Goal: Transaction & Acquisition: Purchase product/service

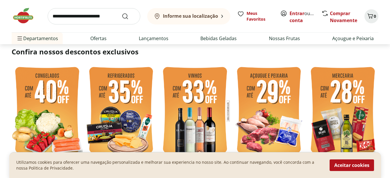
scroll to position [12, 0]
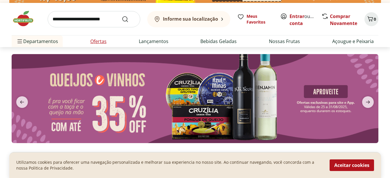
click at [99, 43] on link "Ofertas" at bounding box center [98, 41] width 16 height 7
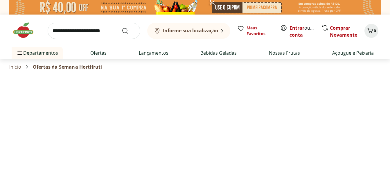
select select "**********"
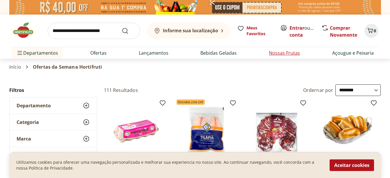
click at [295, 50] on link "Nossas Frutas" at bounding box center [284, 52] width 31 height 7
select select "**********"
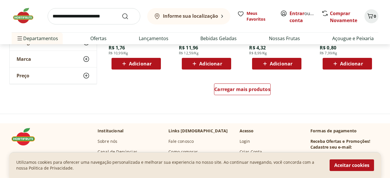
scroll to position [404, 0]
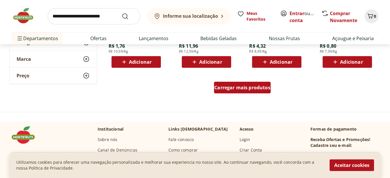
click at [246, 88] on span "Carregar mais produtos" at bounding box center [243, 87] width 56 height 5
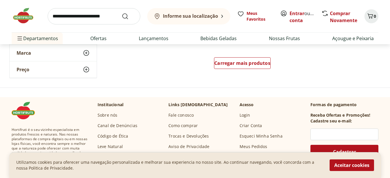
scroll to position [803, 0]
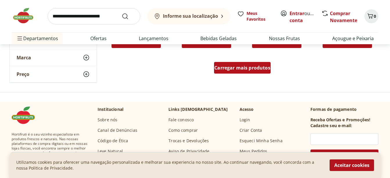
click at [259, 66] on span "Carregar mais produtos" at bounding box center [243, 67] width 56 height 5
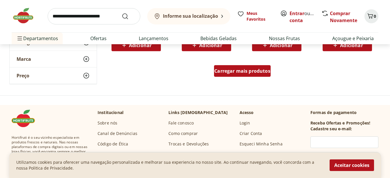
click at [254, 69] on span "Carregar mais produtos" at bounding box center [243, 71] width 56 height 5
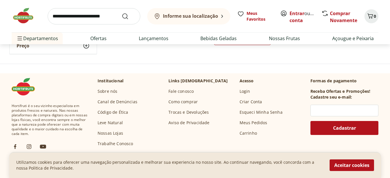
scroll to position [1498, 0]
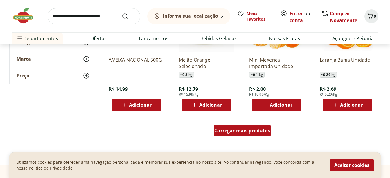
click at [250, 134] on div "Carregar mais produtos" at bounding box center [242, 131] width 57 height 12
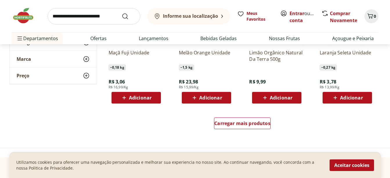
scroll to position [1896, 0]
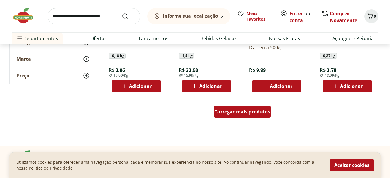
click at [258, 117] on div "Carregar mais produtos" at bounding box center [242, 112] width 57 height 12
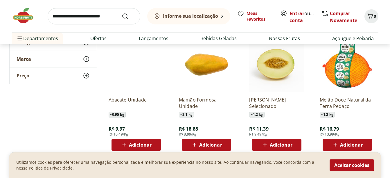
scroll to position [557, 0]
